Goal: Navigation & Orientation: Find specific page/section

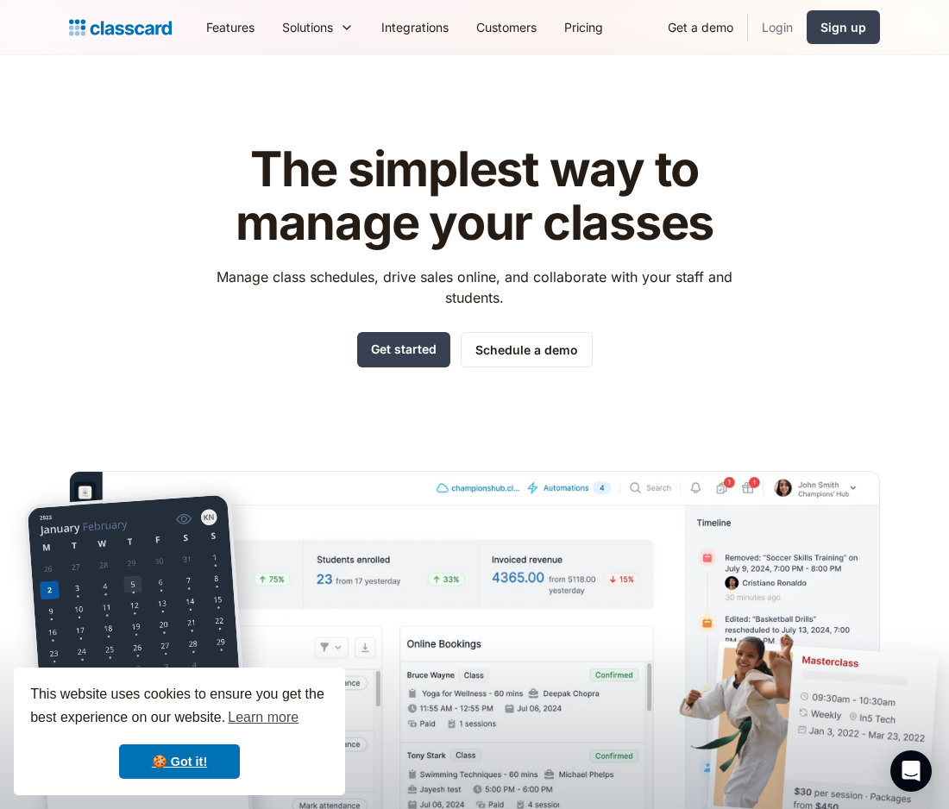
click at [782, 30] on link "Login" at bounding box center [777, 27] width 59 height 39
click at [788, 184] on div "The simplest way to manage your classes Manage class schedules, drive sales onl…" at bounding box center [474, 467] width 811 height 702
click at [787, 35] on link "Login" at bounding box center [777, 27] width 59 height 39
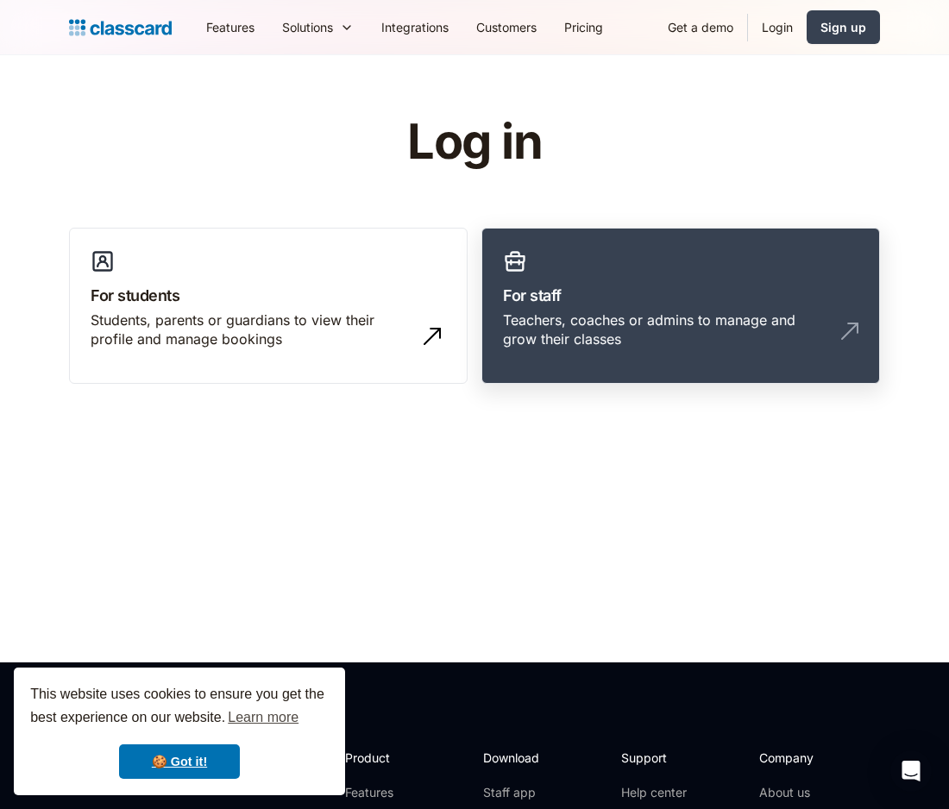
click at [713, 242] on link "For staff Teachers, coaches or admins to manage and grow their classes" at bounding box center [680, 306] width 399 height 157
